Goal: Task Accomplishment & Management: Complete application form

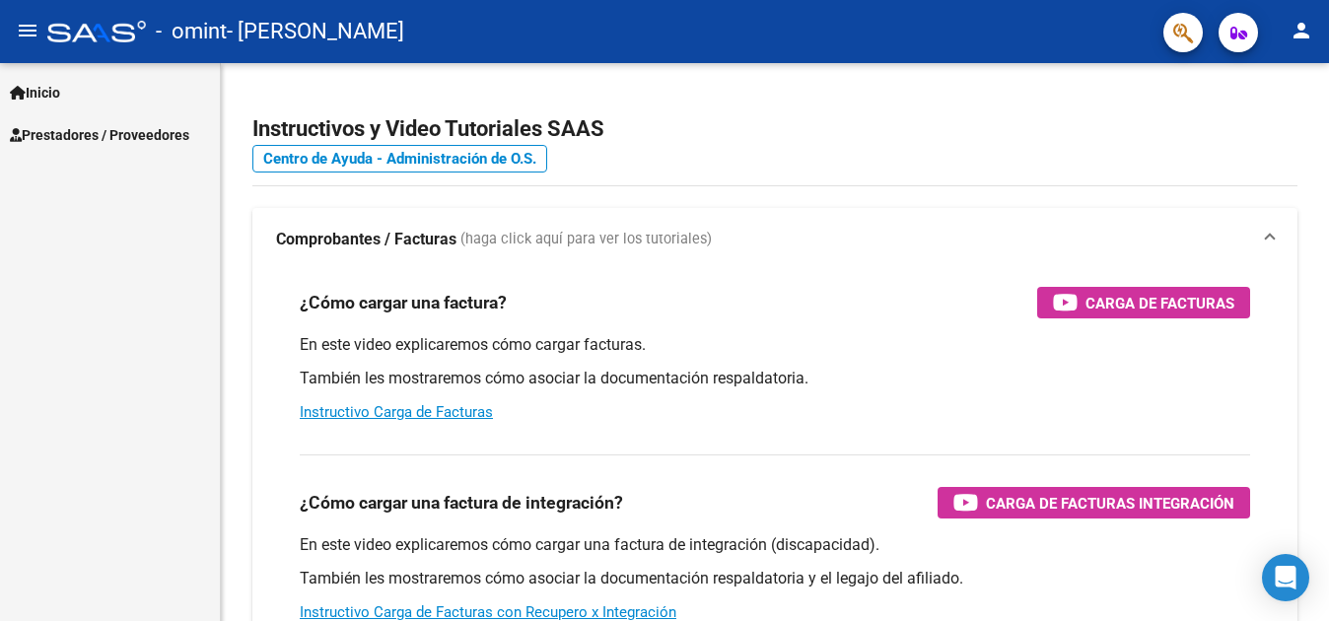
click at [135, 138] on span "Prestadores / Proveedores" at bounding box center [99, 135] width 179 height 22
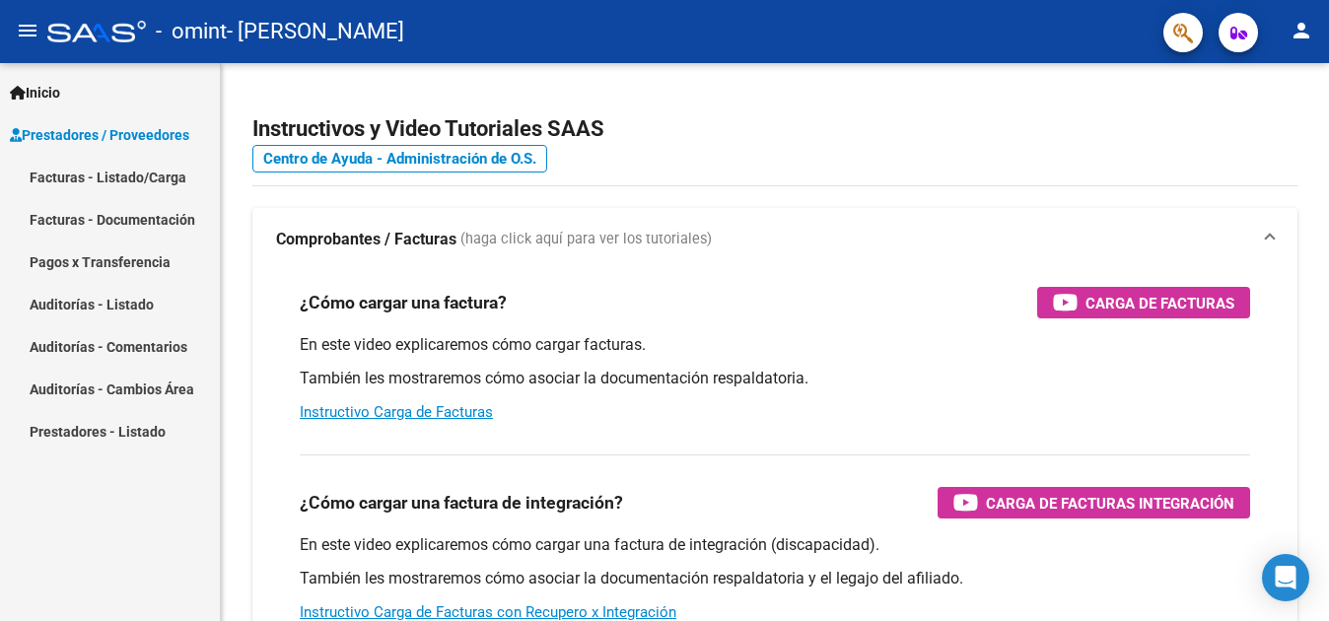
click at [121, 182] on link "Facturas - Listado/Carga" at bounding box center [110, 177] width 220 height 42
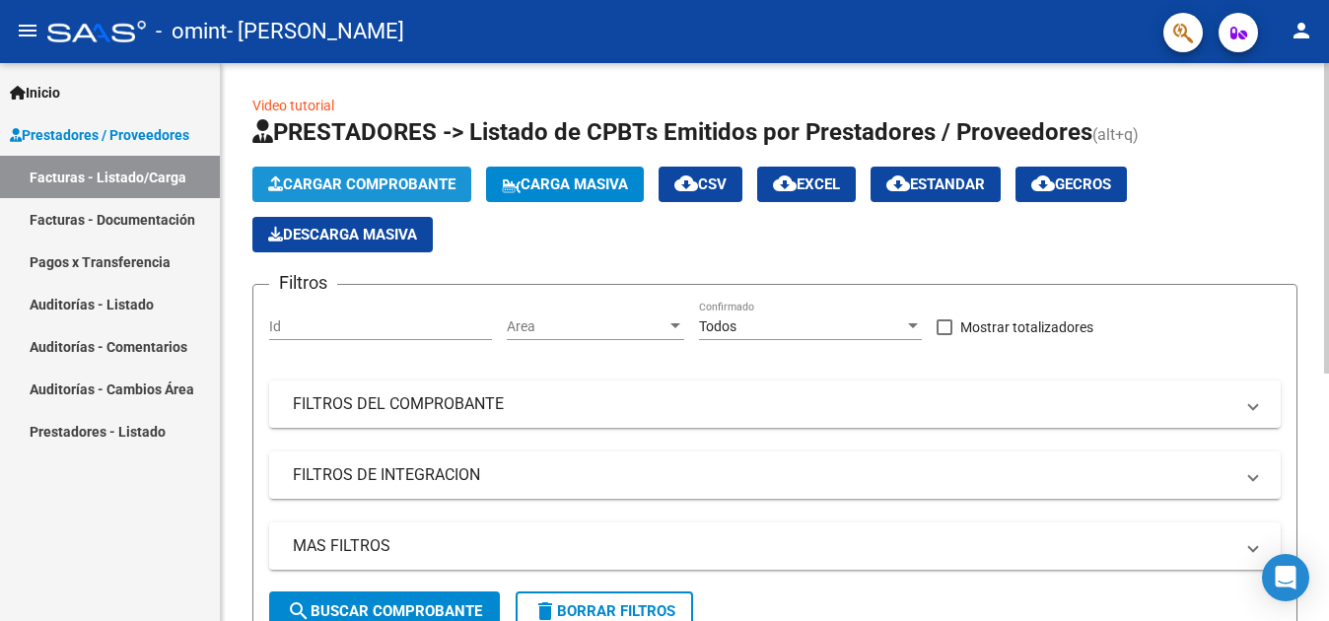
click at [343, 182] on span "Cargar Comprobante" at bounding box center [361, 184] width 187 height 18
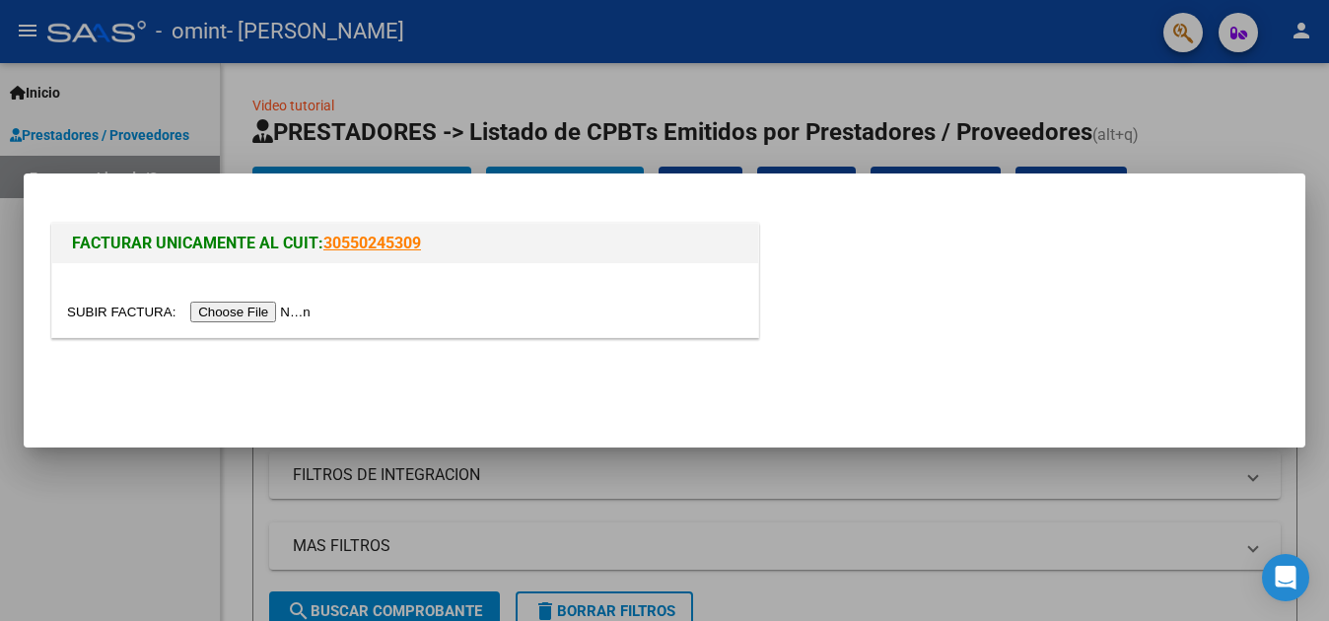
click at [243, 310] on input "file" at bounding box center [191, 312] width 249 height 21
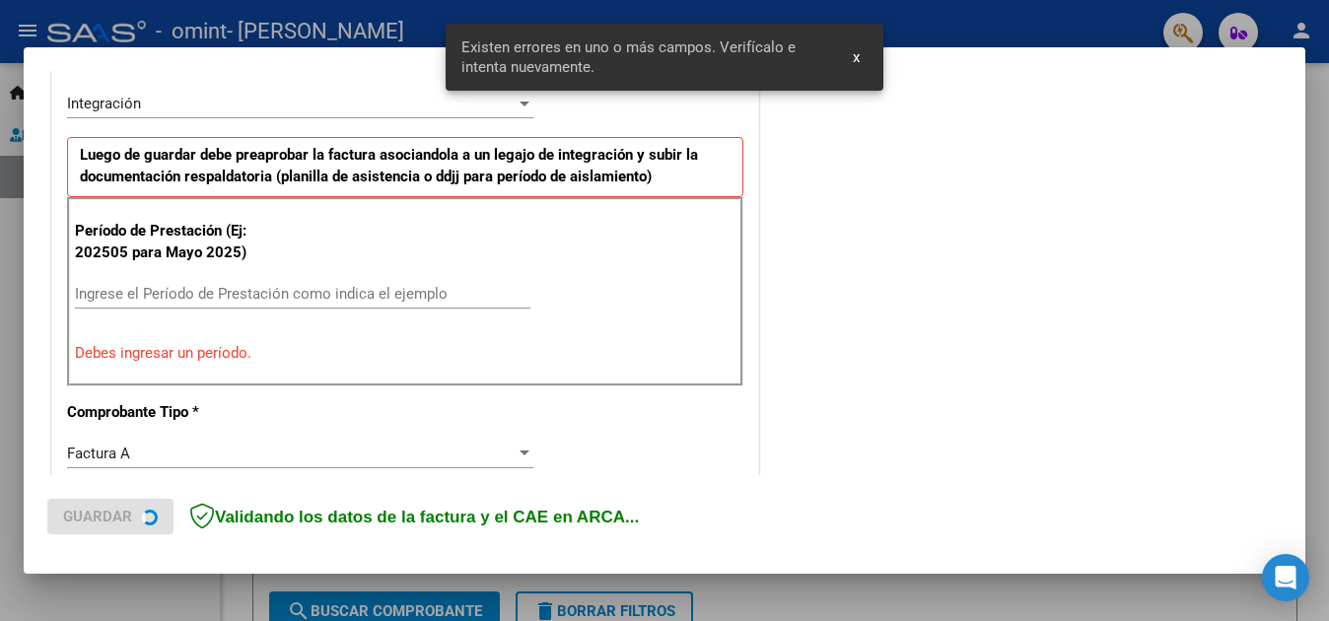
scroll to position [485, 0]
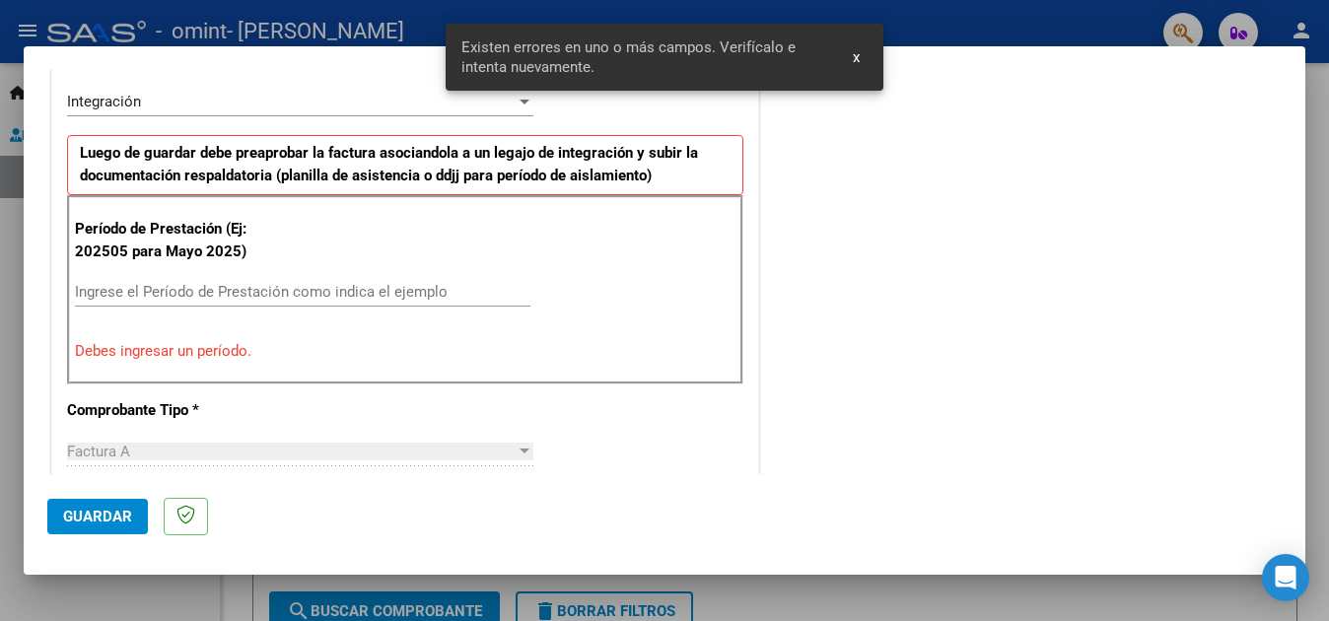
click at [87, 288] on input "Ingrese el Período de Prestación como indica el ejemplo" at bounding box center [302, 292] width 455 height 18
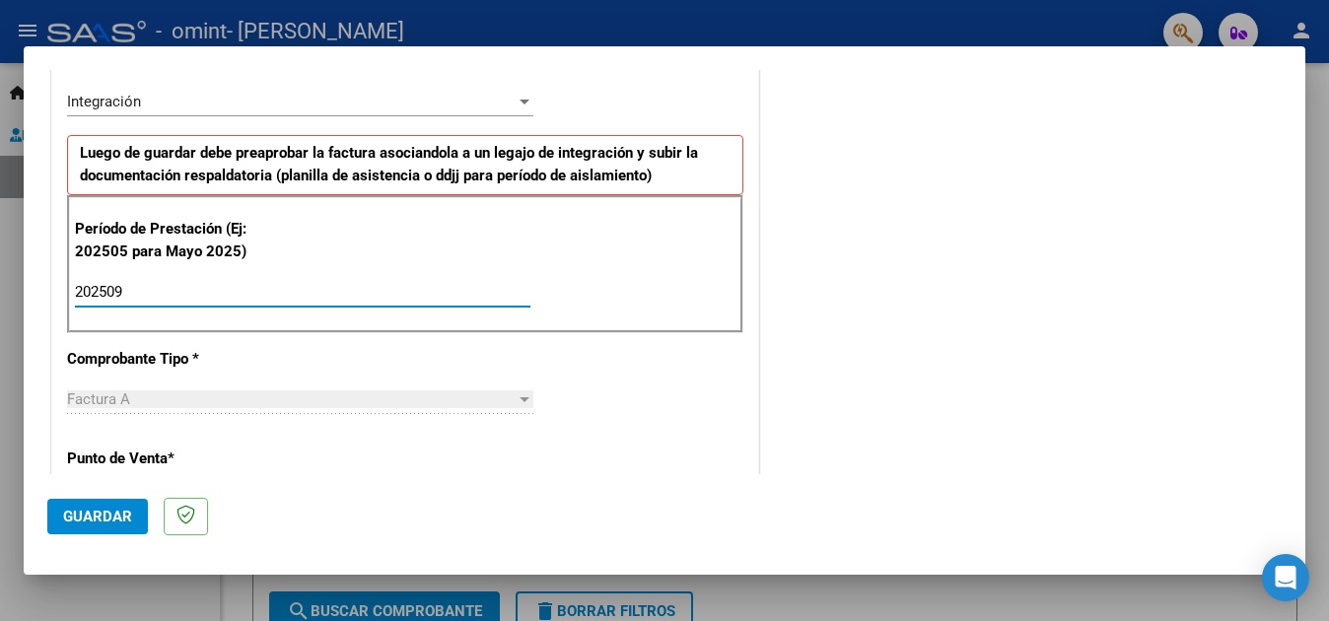
type input "202509"
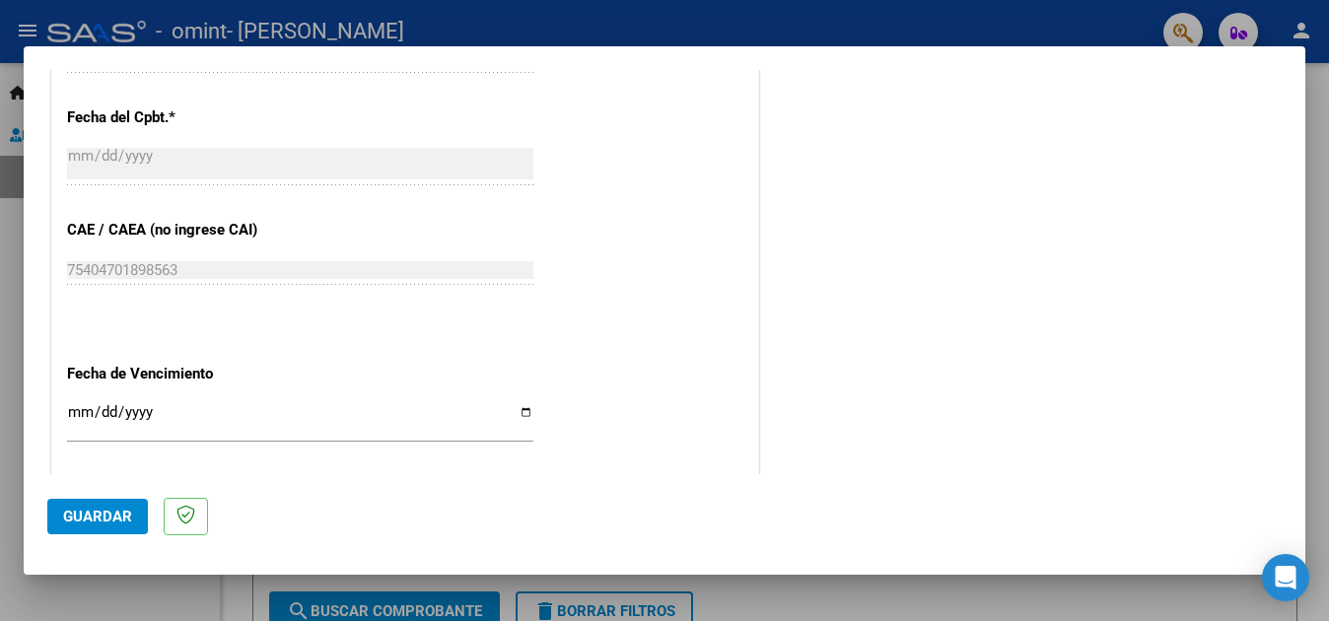
scroll to position [1175, 0]
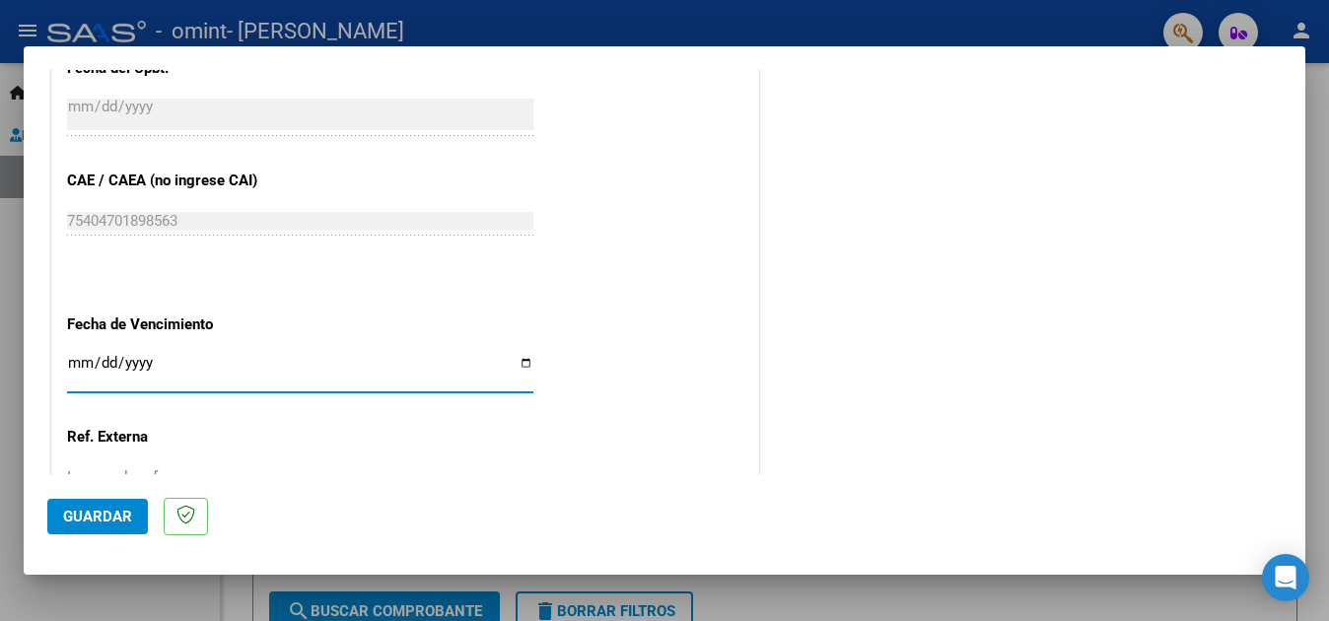
click at [85, 357] on input "Ingresar la fecha" at bounding box center [300, 371] width 466 height 32
type input "[DATE]"
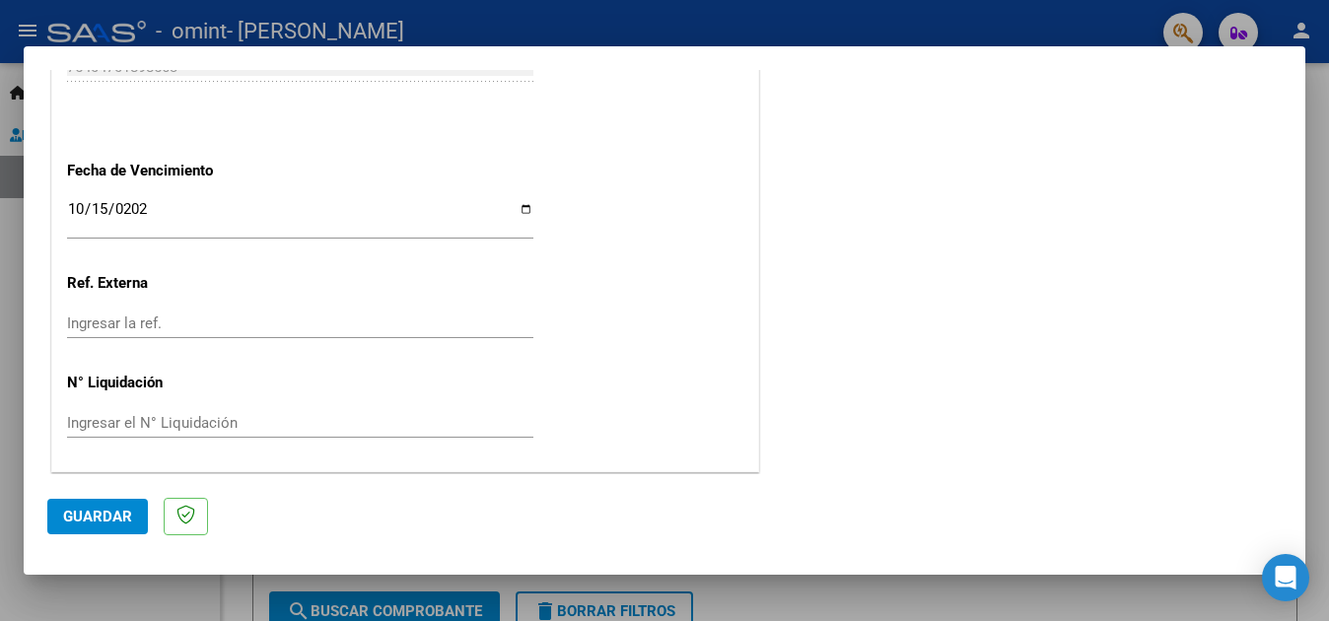
scroll to position [1331, 0]
click at [80, 522] on span "Guardar" at bounding box center [97, 517] width 69 height 18
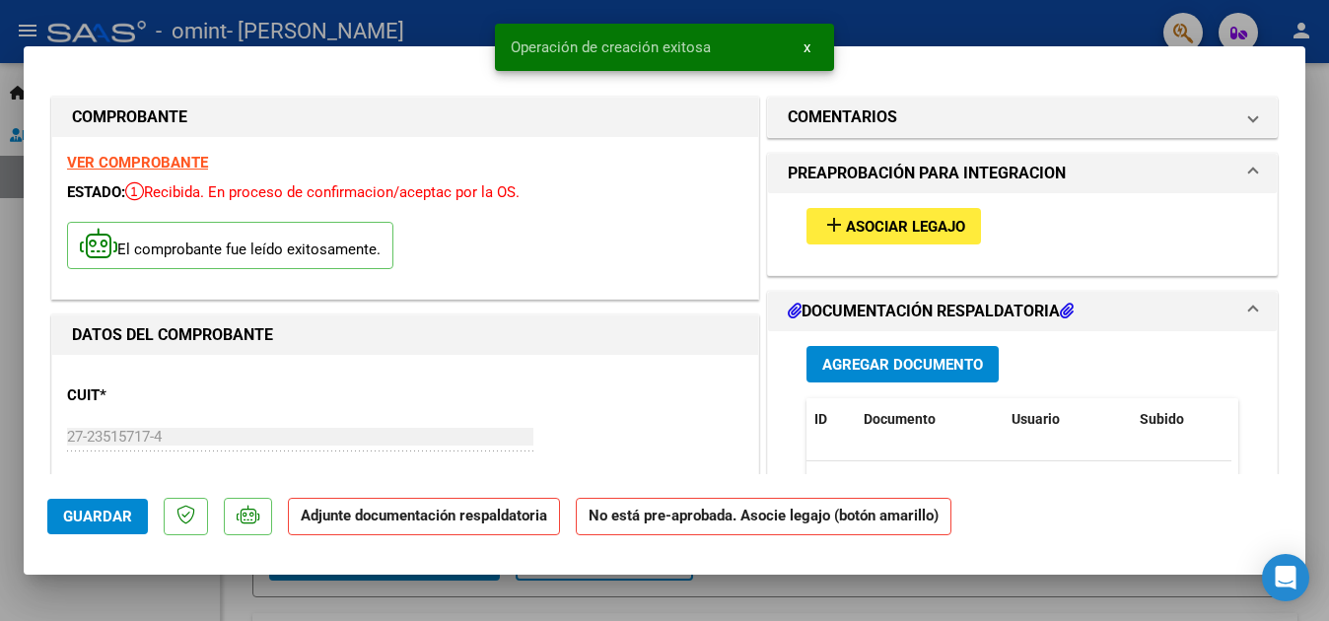
click at [902, 227] on span "Asociar Legajo" at bounding box center [905, 227] width 119 height 18
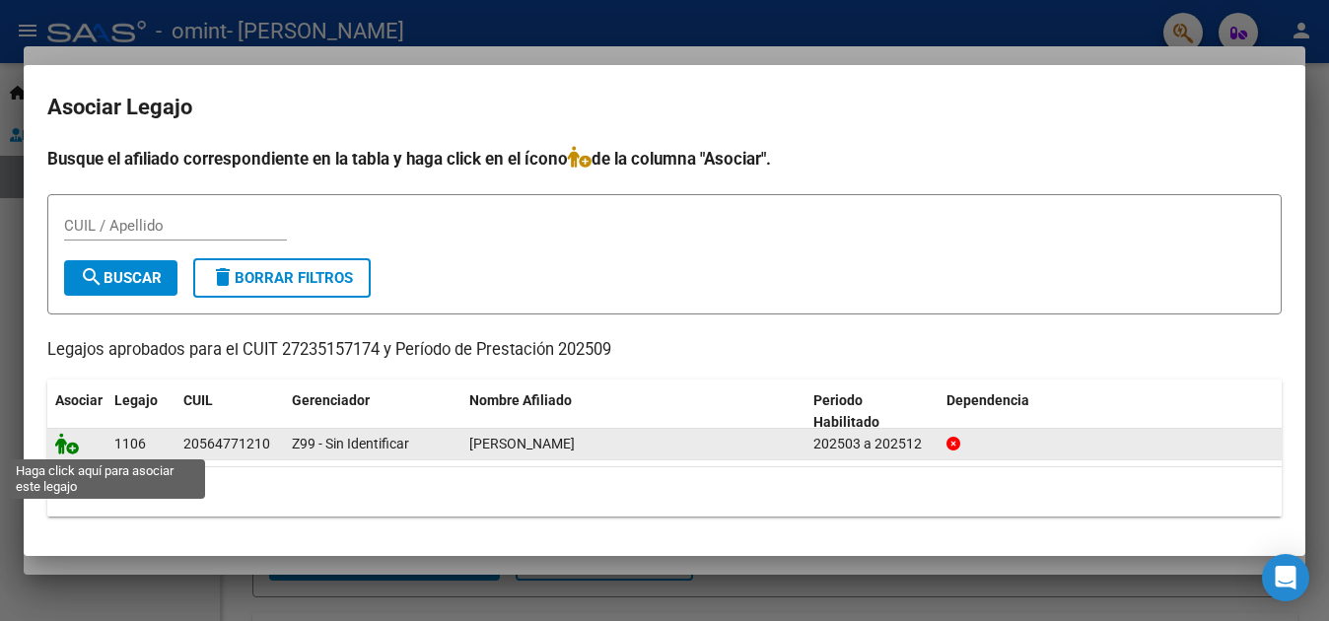
click at [67, 447] on icon at bounding box center [67, 444] width 24 height 22
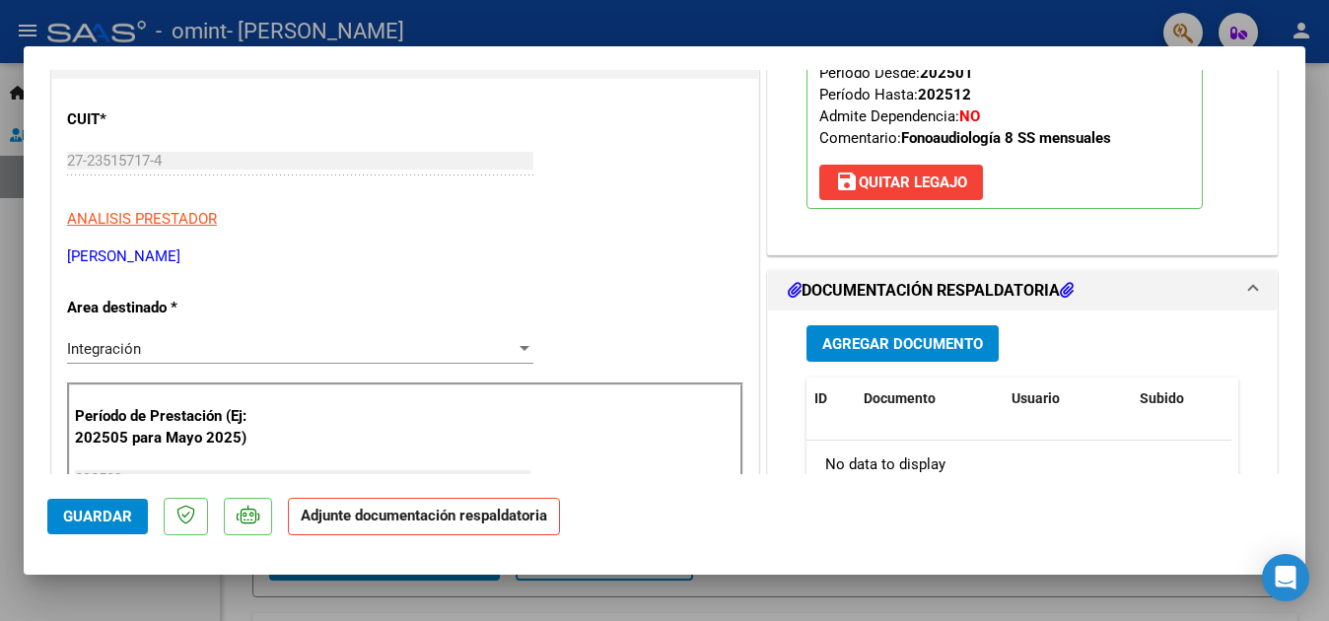
scroll to position [296, 0]
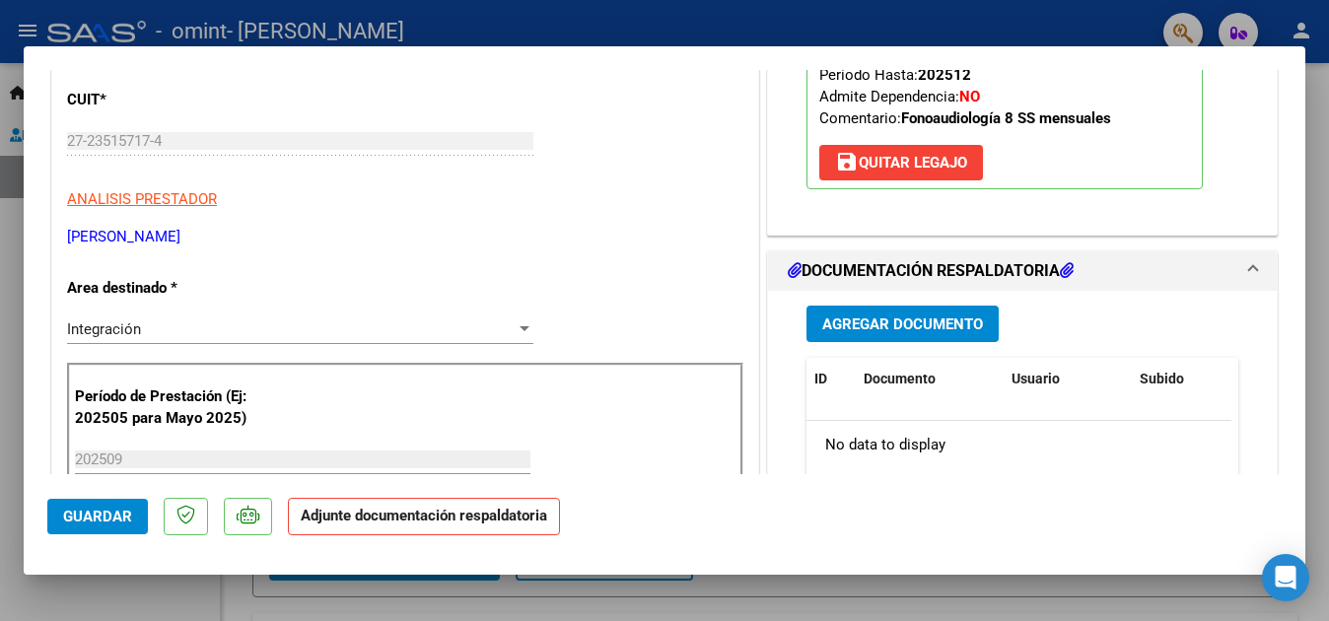
click at [866, 317] on span "Agregar Documento" at bounding box center [902, 324] width 161 height 18
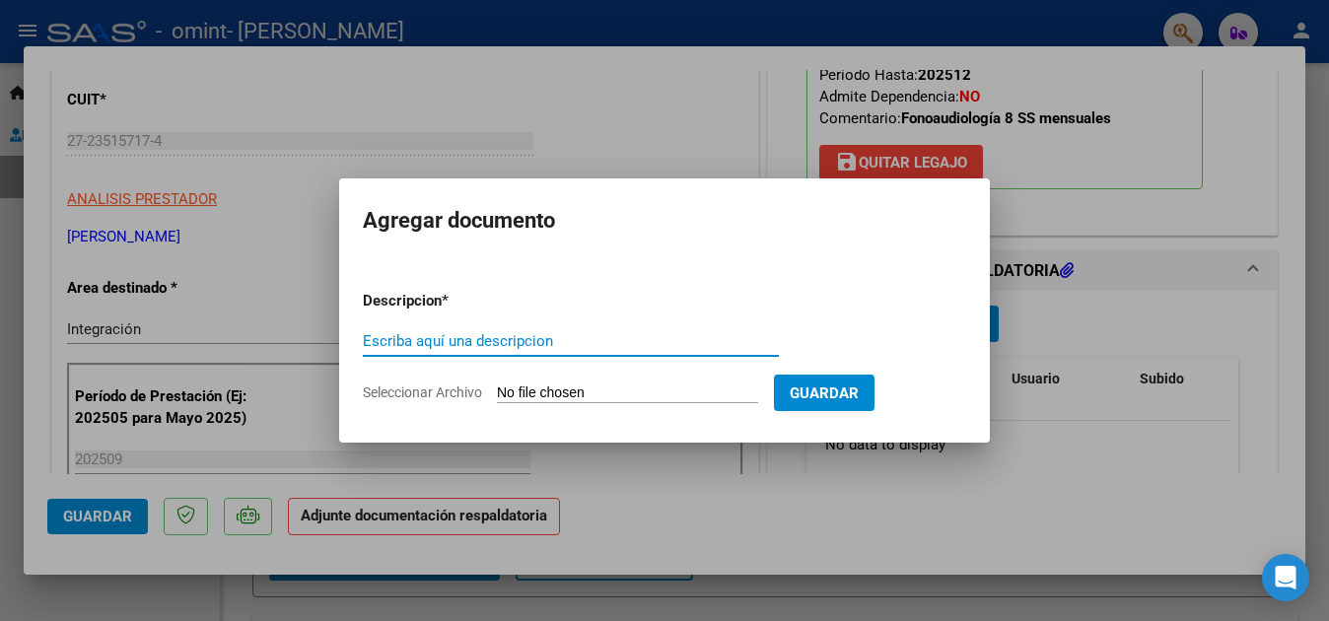
click at [449, 334] on input "Escriba aquí una descripcion" at bounding box center [571, 341] width 416 height 18
type input "PLANILLA DE ASISTENCIA"
click at [520, 391] on input "Seleccionar Archivo" at bounding box center [627, 393] width 261 height 19
type input "C:\fakepath\Planilla [PERSON_NAME] [DATE].pdf"
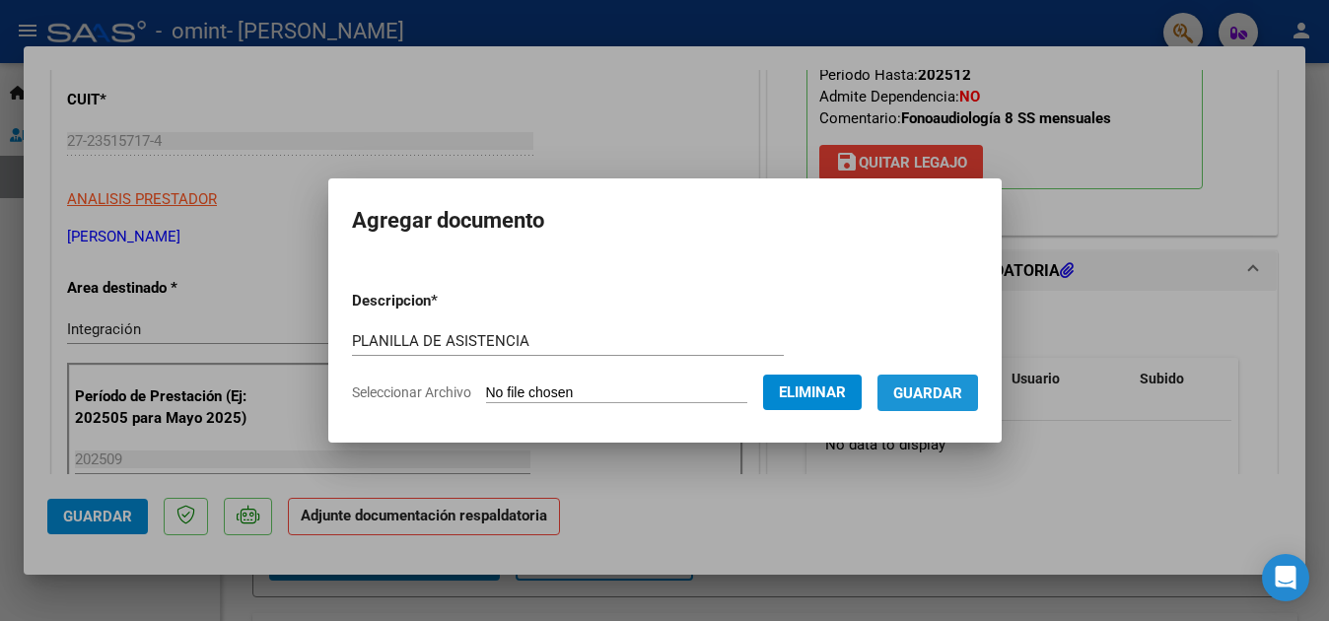
click at [943, 396] on span "Guardar" at bounding box center [927, 393] width 69 height 18
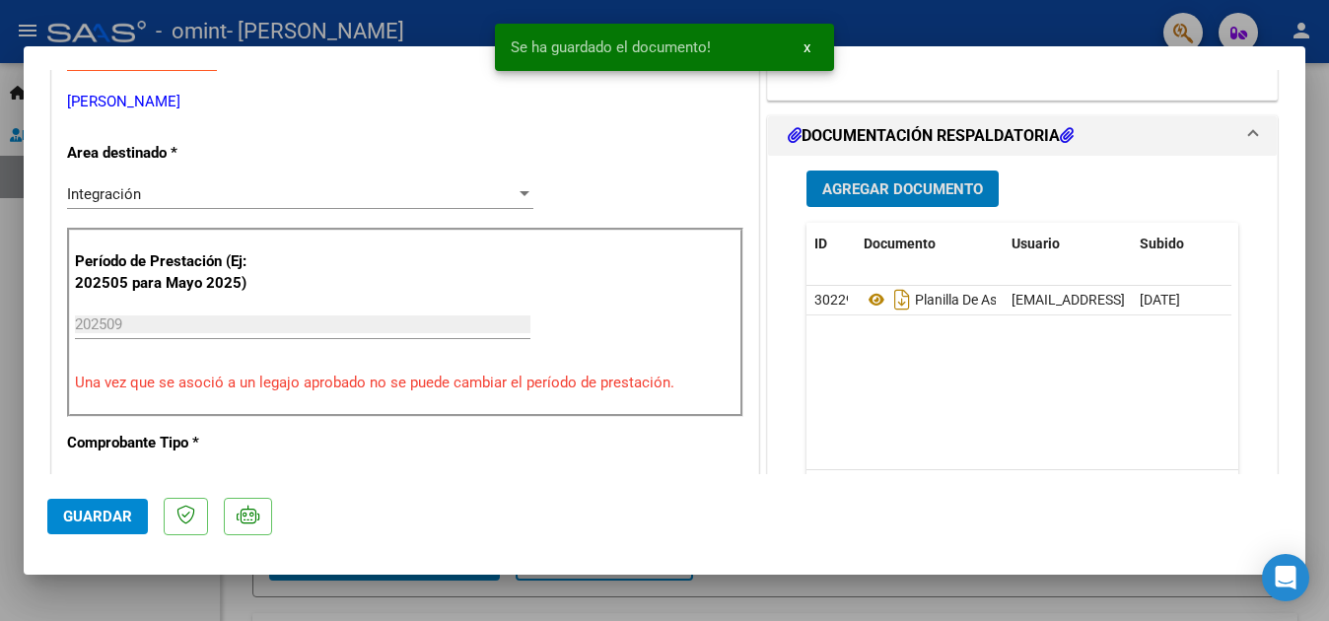
scroll to position [493, 0]
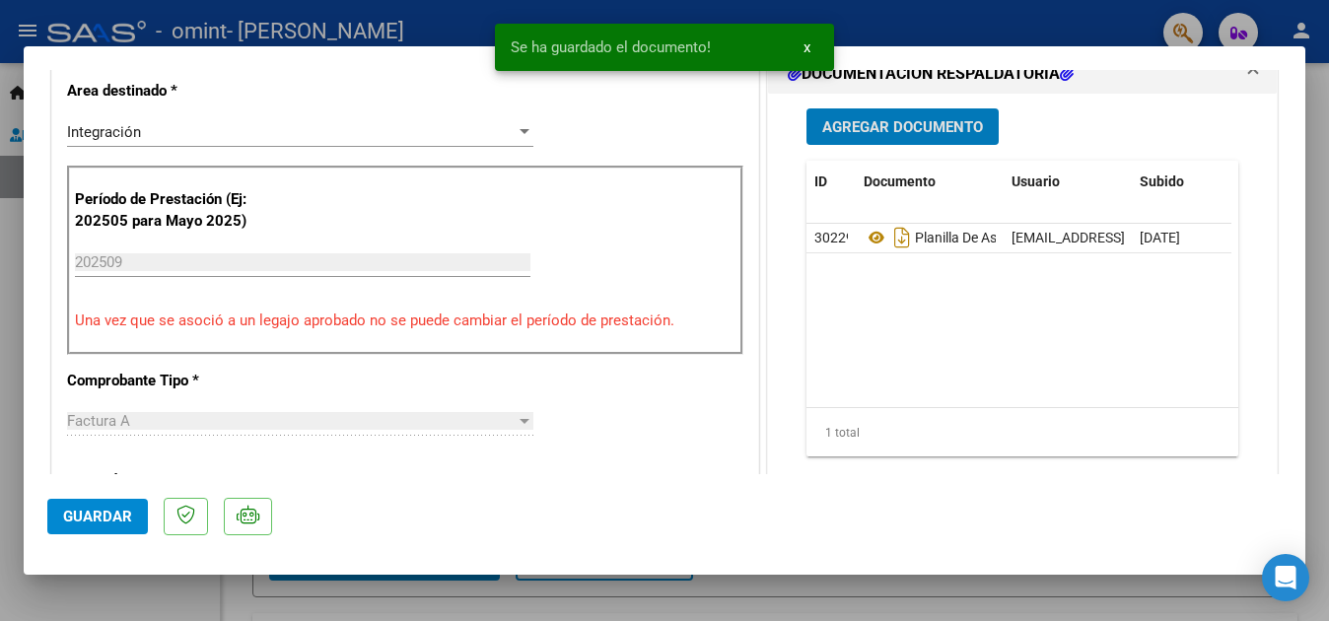
click at [110, 514] on span "Guardar" at bounding box center [97, 517] width 69 height 18
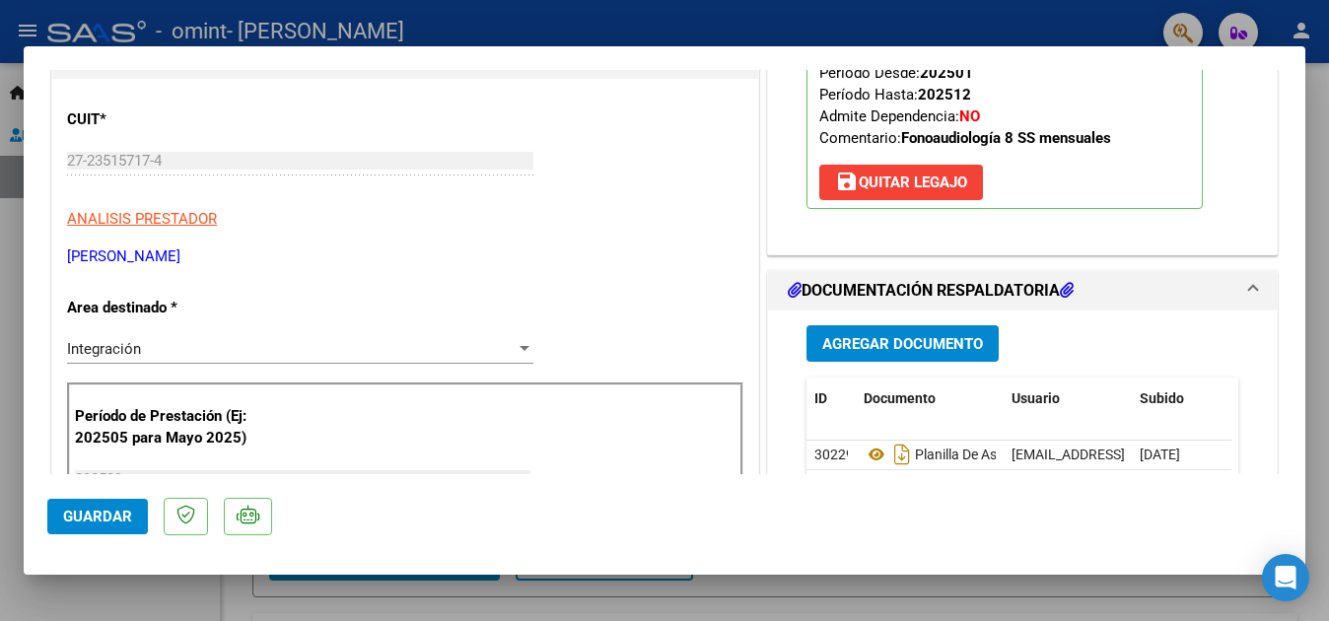
scroll to position [0, 0]
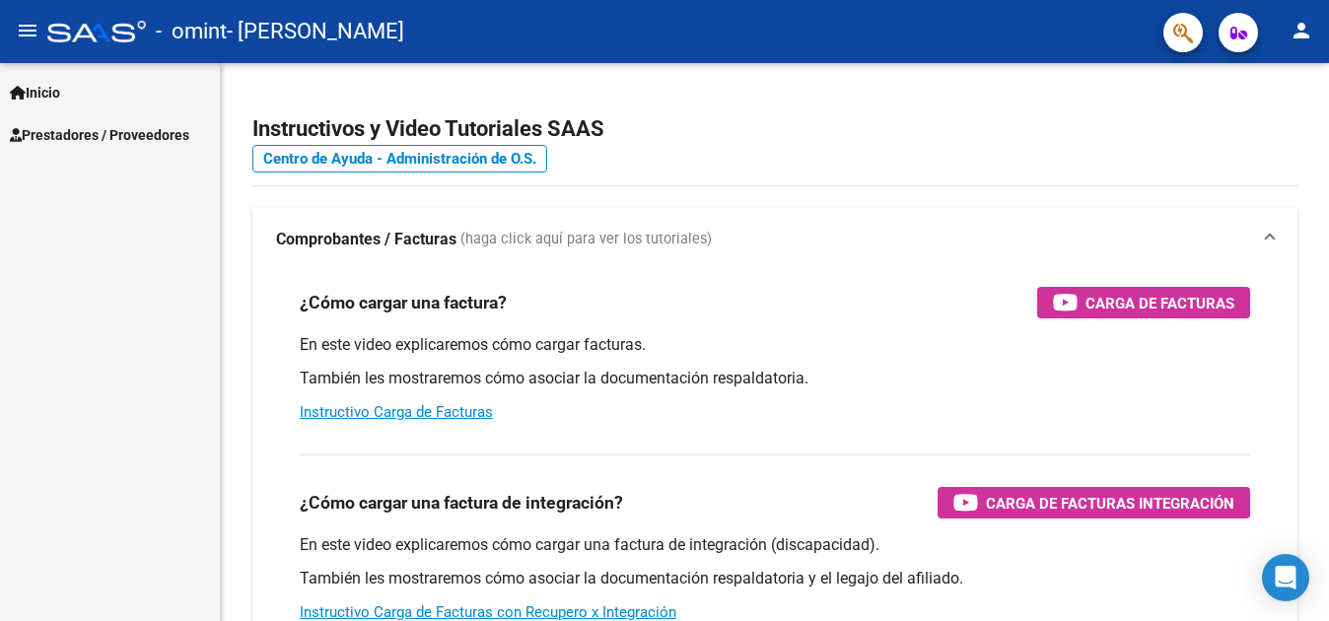
click at [97, 148] on link "Prestadores / Proveedores" at bounding box center [110, 134] width 220 height 42
click at [125, 146] on link "Prestadores / Proveedores" at bounding box center [110, 134] width 220 height 42
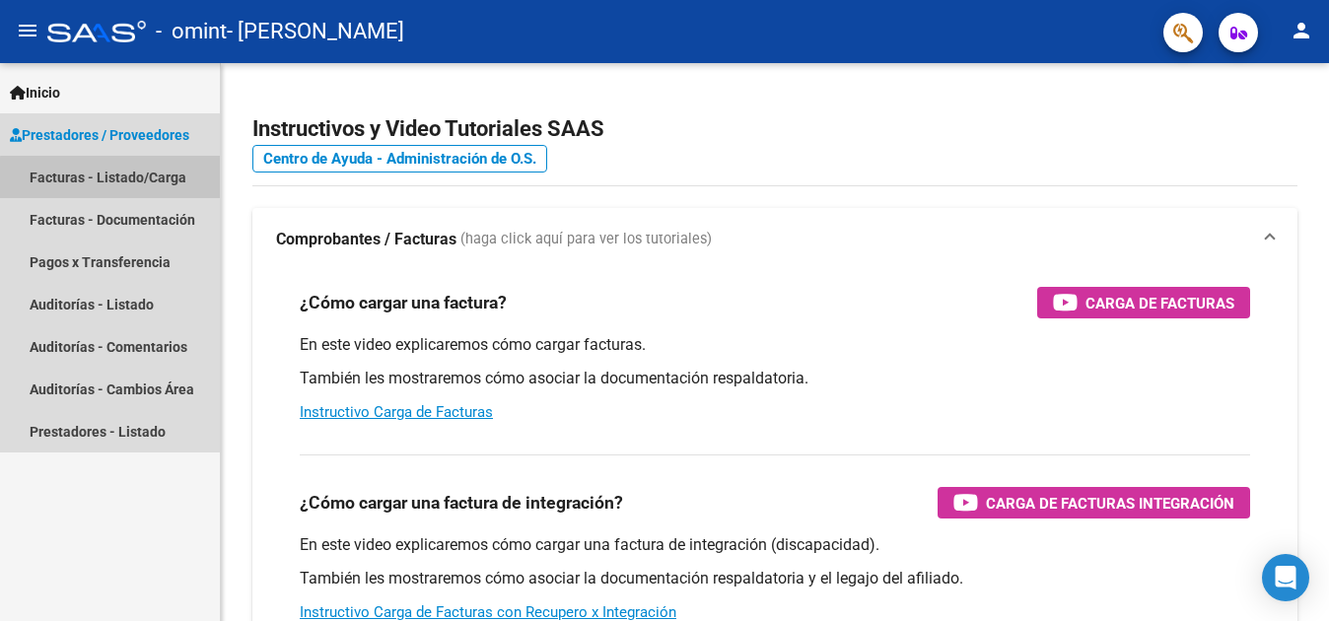
click at [111, 186] on link "Facturas - Listado/Carga" at bounding box center [110, 177] width 220 height 42
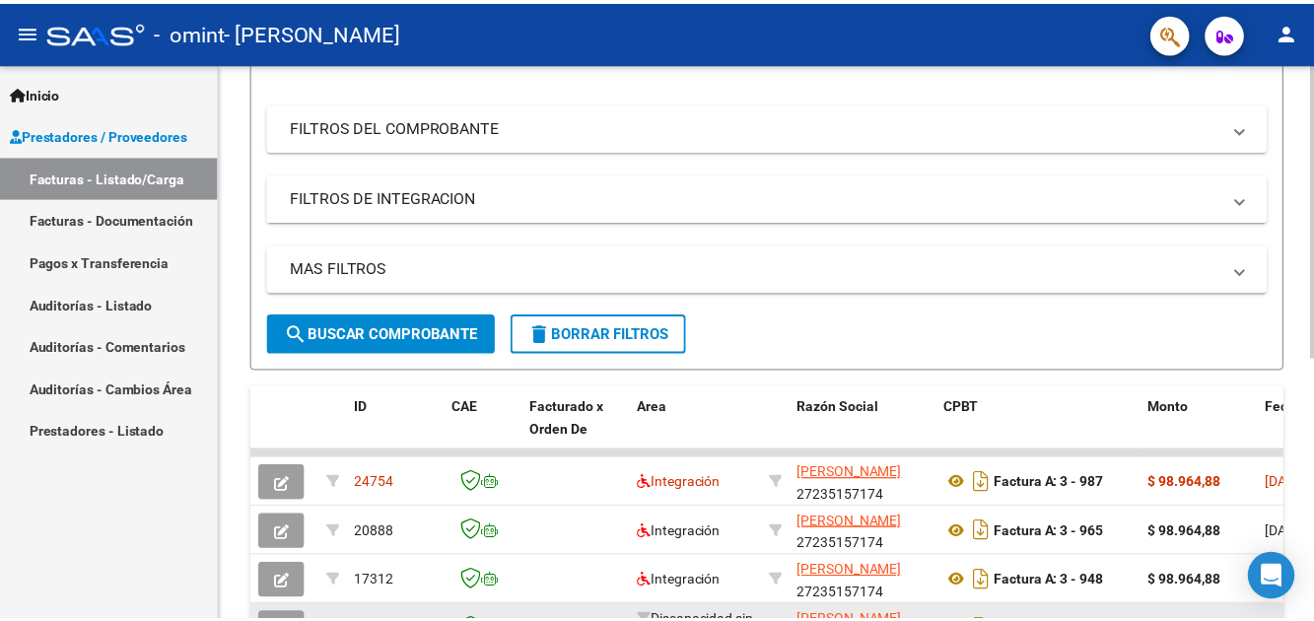
scroll to position [493, 0]
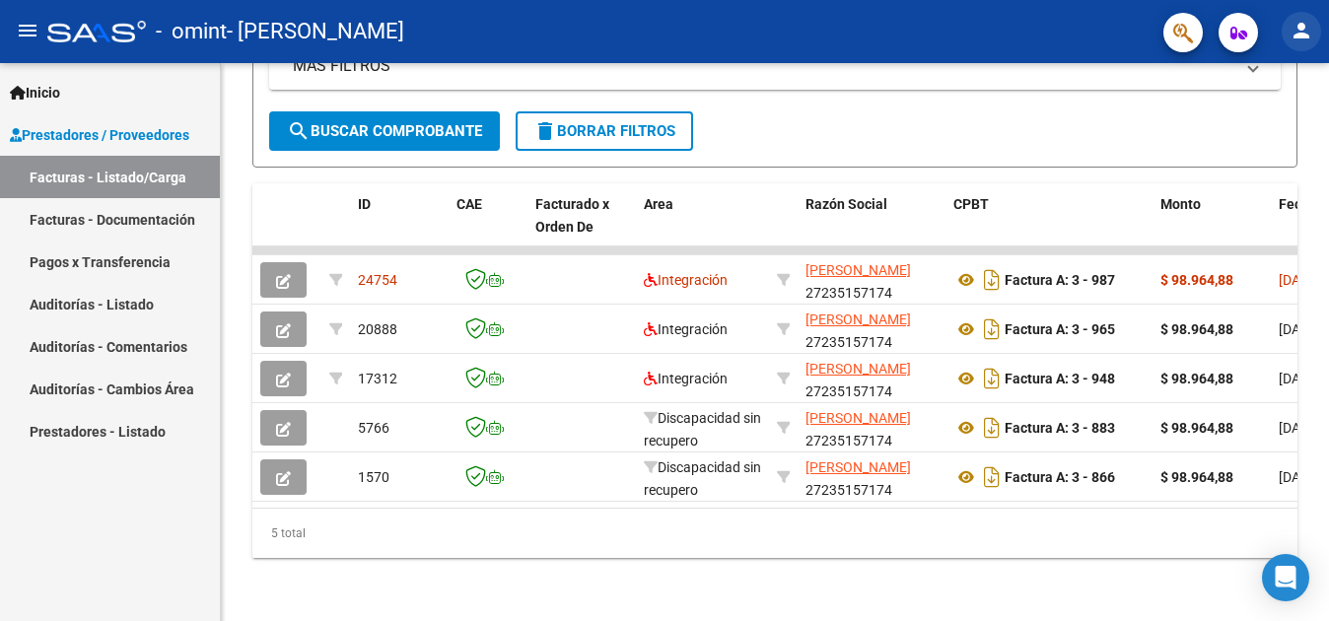
click at [1302, 34] on mat-icon "person" at bounding box center [1301, 31] width 24 height 24
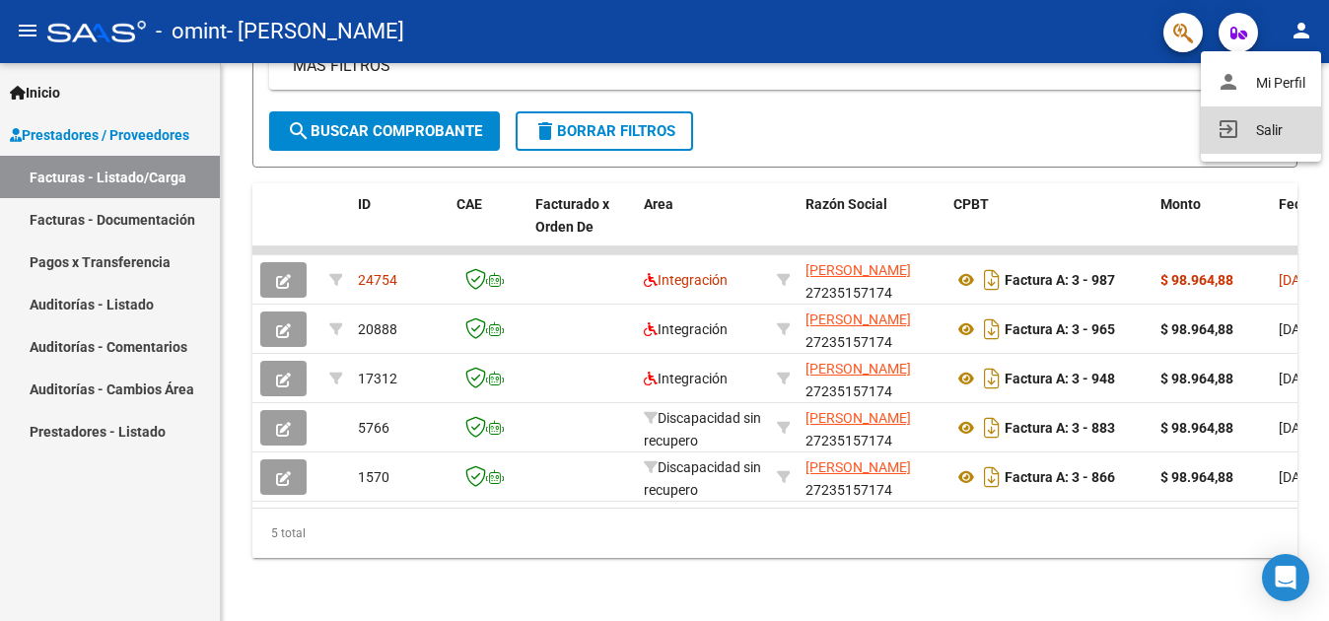
click at [1273, 124] on button "exit_to_app Salir" at bounding box center [1261, 129] width 120 height 47
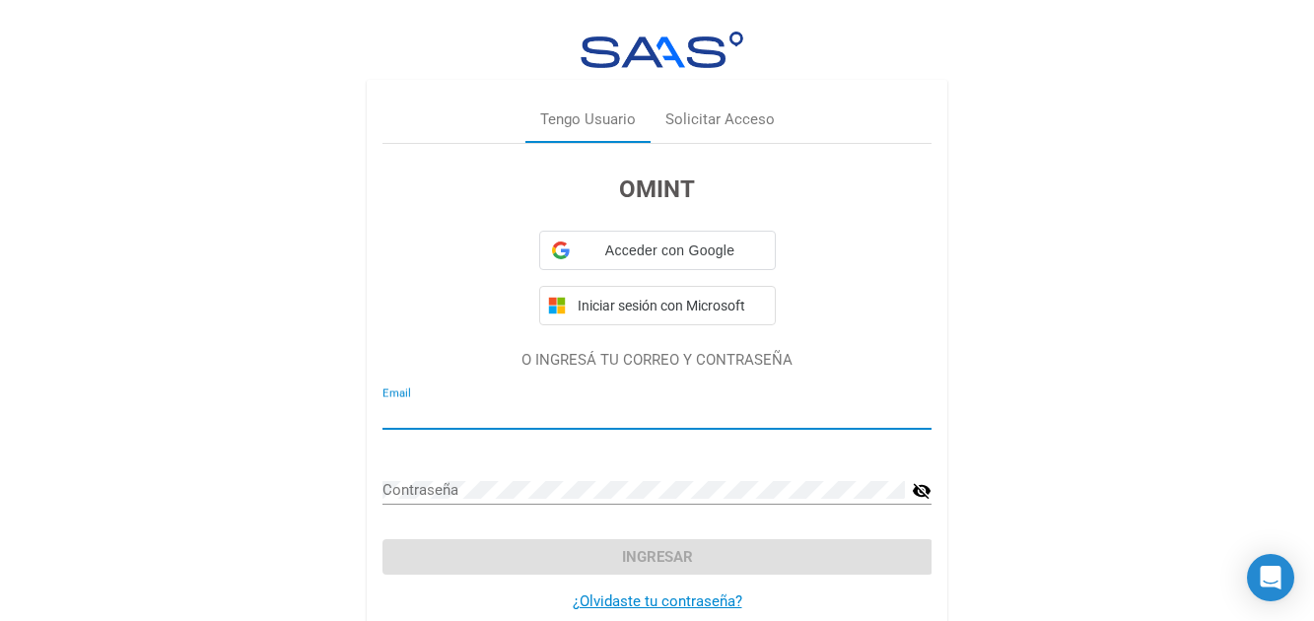
type input "[EMAIL_ADDRESS][DOMAIN_NAME]"
